Goal: Task Accomplishment & Management: Manage account settings

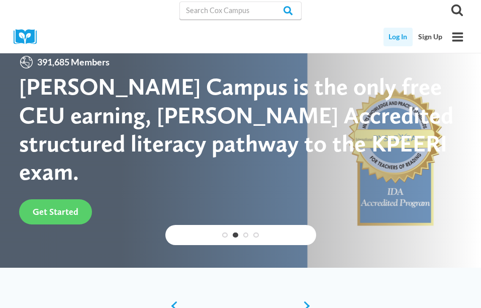
click at [395, 39] on link "Log In" at bounding box center [399, 37] width 30 height 19
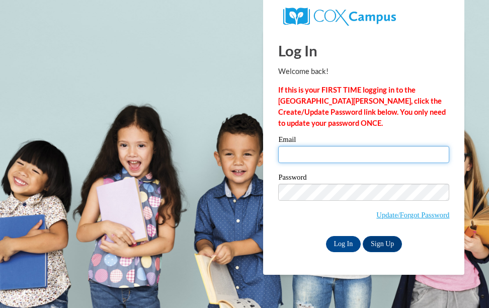
click at [330, 154] on input "Email" at bounding box center [363, 154] width 171 height 17
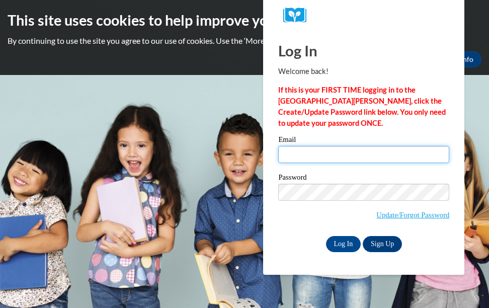
type input "neverwouldhavemadeit@hotmail.com"
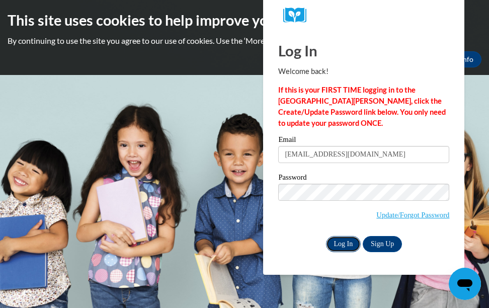
click at [338, 245] on input "Log In" at bounding box center [343, 244] width 35 height 16
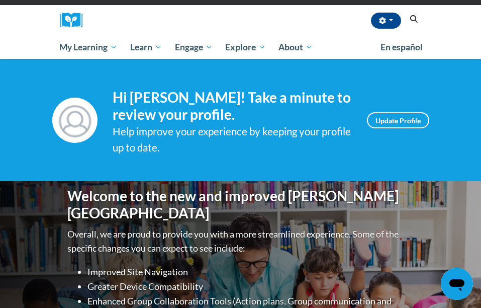
scroll to position [50, 0]
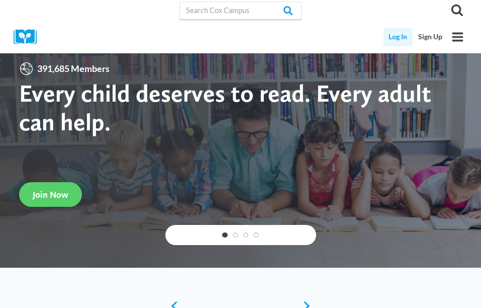
click at [397, 37] on link "Log In" at bounding box center [399, 37] width 30 height 19
